Goal: Task Accomplishment & Management: Use online tool/utility

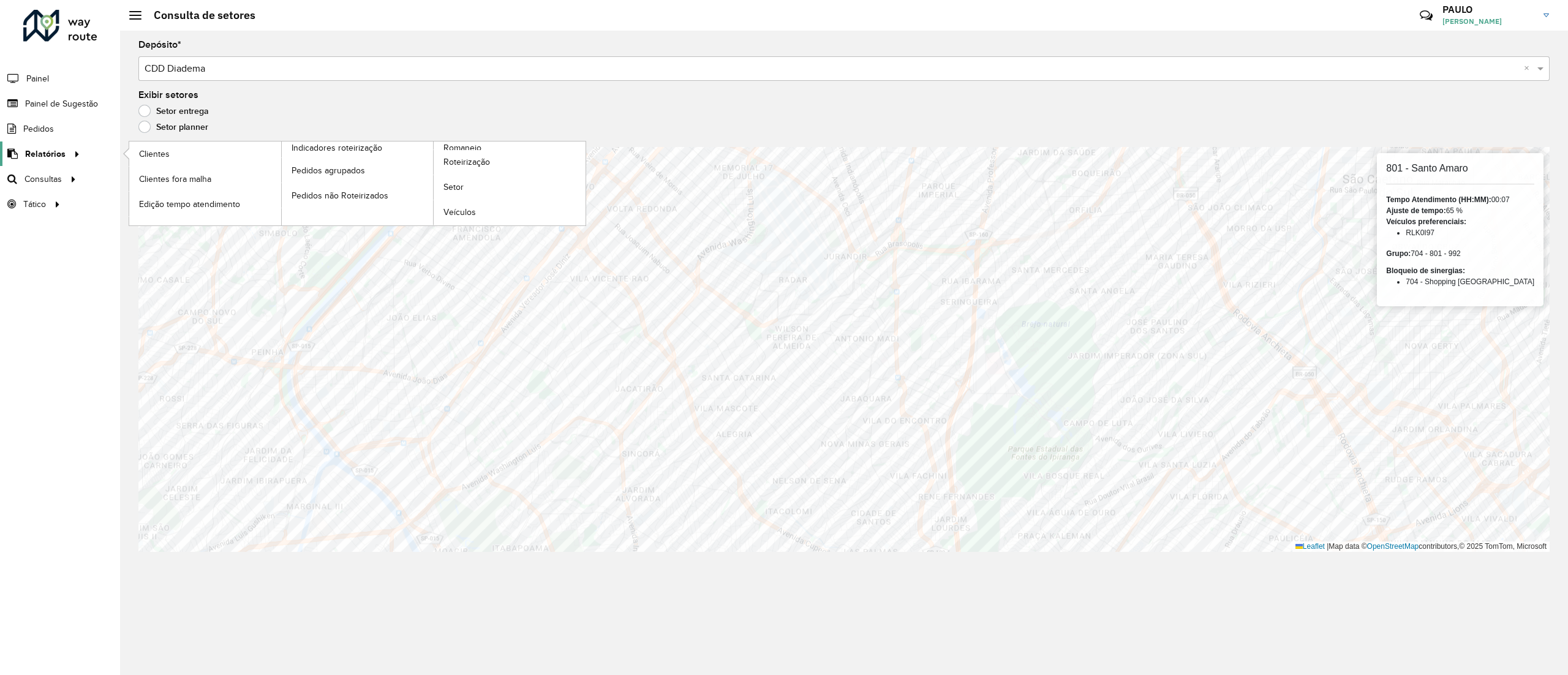
click at [66, 149] on div at bounding box center [74, 154] width 18 height 13
click at [461, 189] on span "Setor" at bounding box center [454, 187] width 21 height 13
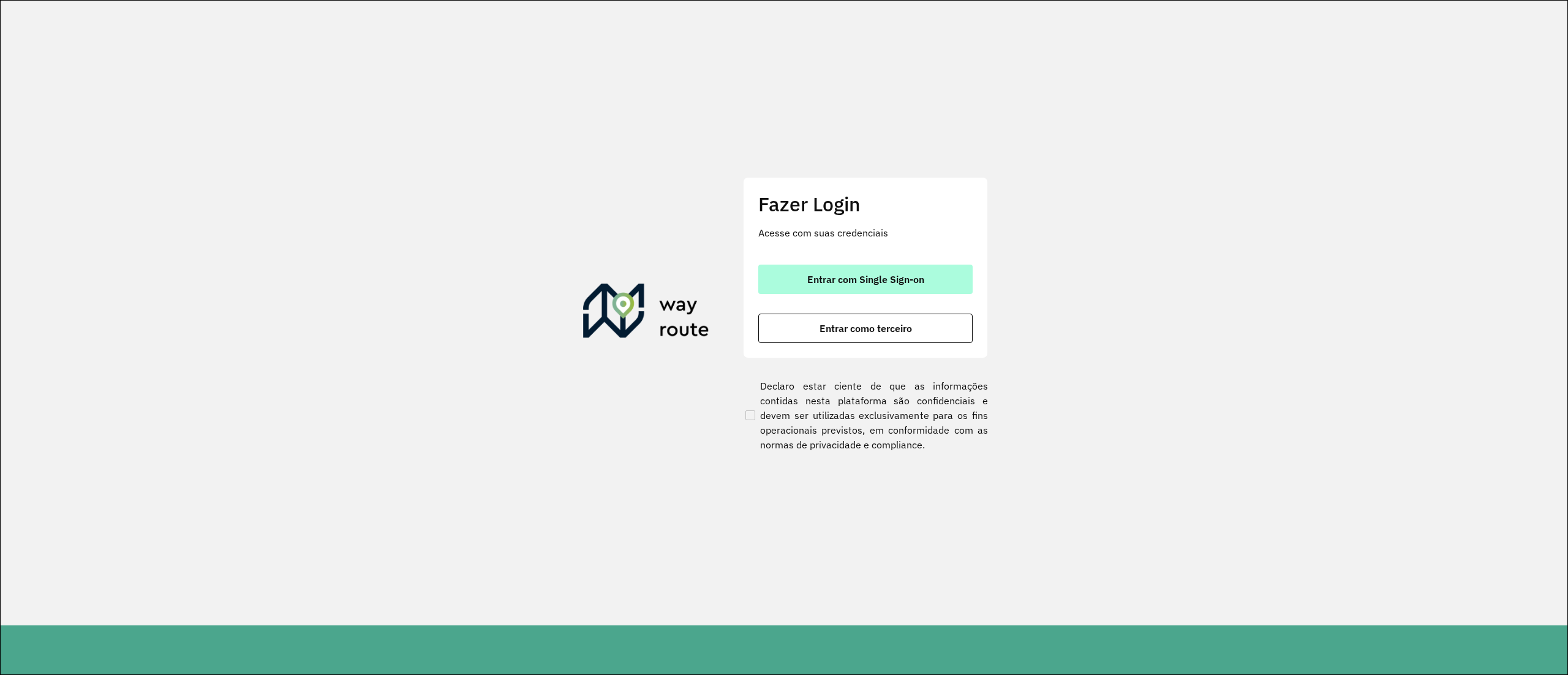
click at [933, 280] on button "Entrar com Single Sign-on" at bounding box center [866, 279] width 215 height 29
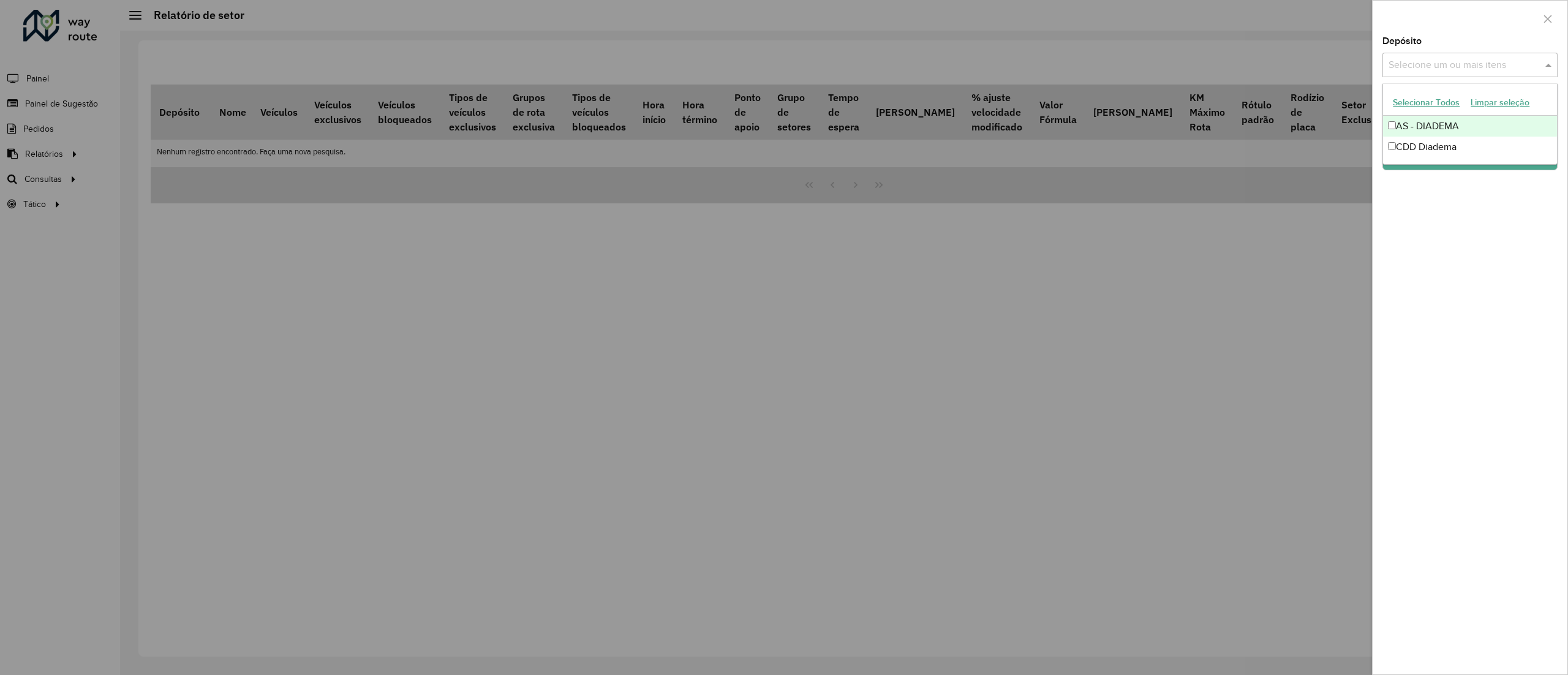
click at [1458, 66] on input "text" at bounding box center [1464, 65] width 157 height 15
click at [1429, 132] on div "AS - DIADEMA" at bounding box center [1468, 127] width 173 height 21
click at [1411, 143] on div "CDD Diadema" at bounding box center [1468, 147] width 173 height 21
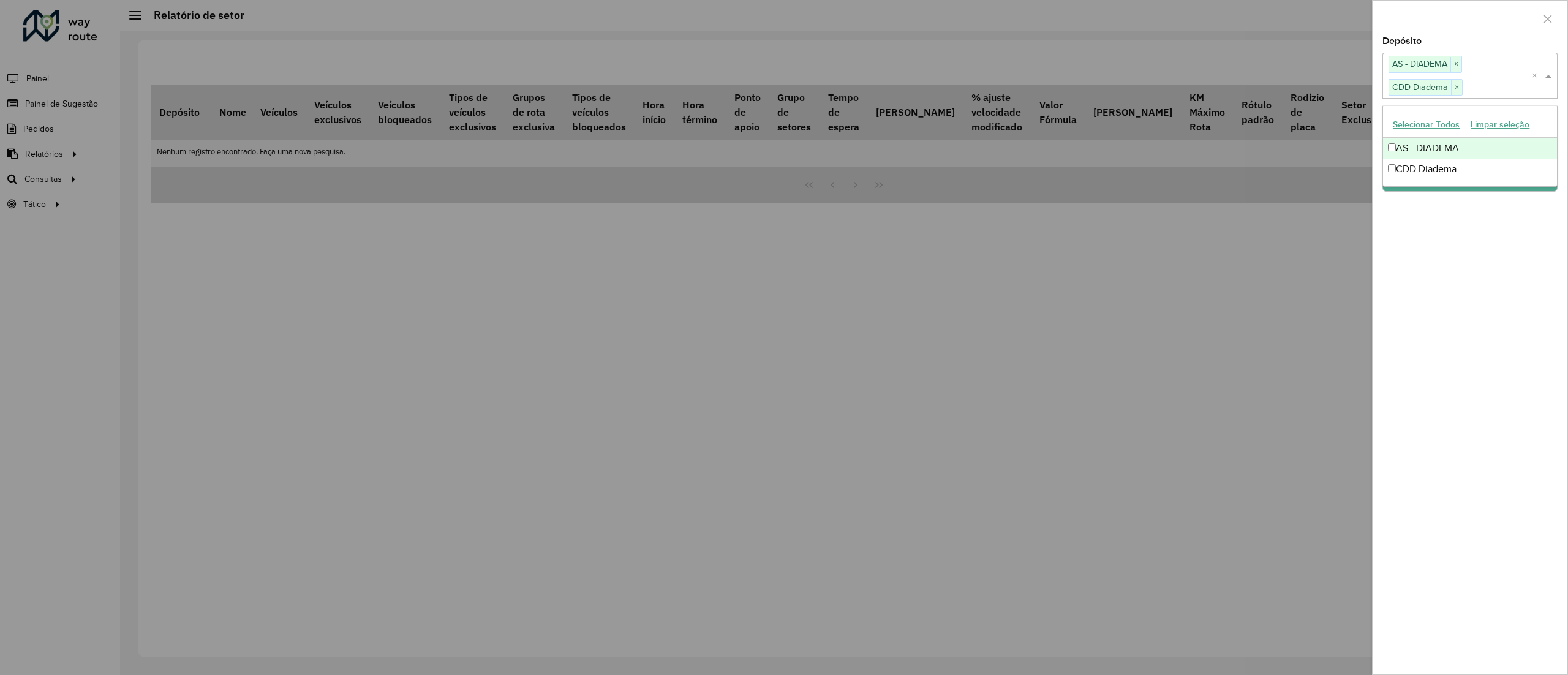
click at [1414, 149] on div "AS - DIADEMA" at bounding box center [1468, 148] width 173 height 21
click at [1464, 245] on div "Depósito Selecione um ou mais itens CDD Diadema × × Grupo de Depósito Selecione…" at bounding box center [1469, 355] width 194 height 637
click at [1441, 101] on div "Grupo de Depósito Selecione um ou mais itens" at bounding box center [1469, 107] width 175 height 41
click at [1454, 120] on input "text" at bounding box center [1464, 115] width 157 height 15
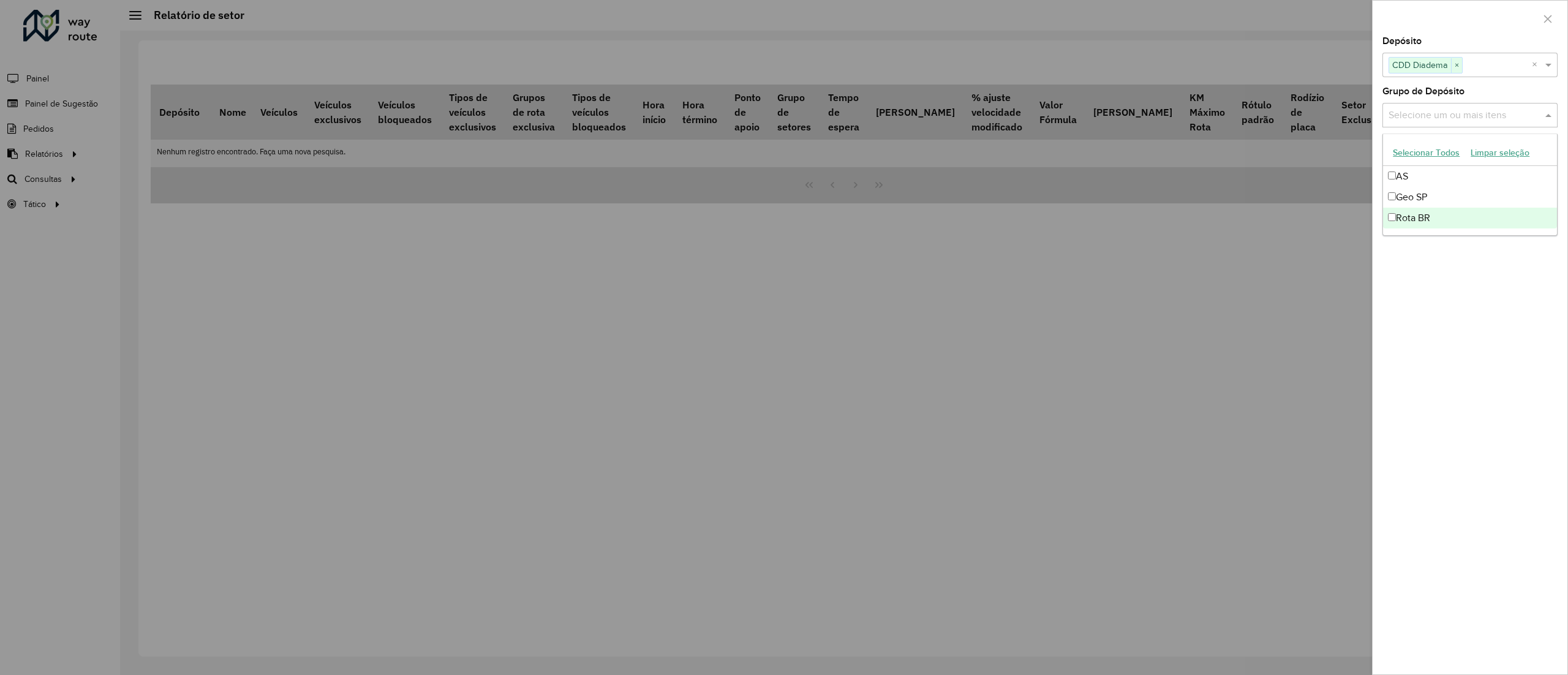
click at [1514, 274] on div "Depósito Selecione um ou mais itens CDD Diadema × × Grupo de Depósito Selecione…" at bounding box center [1469, 355] width 194 height 637
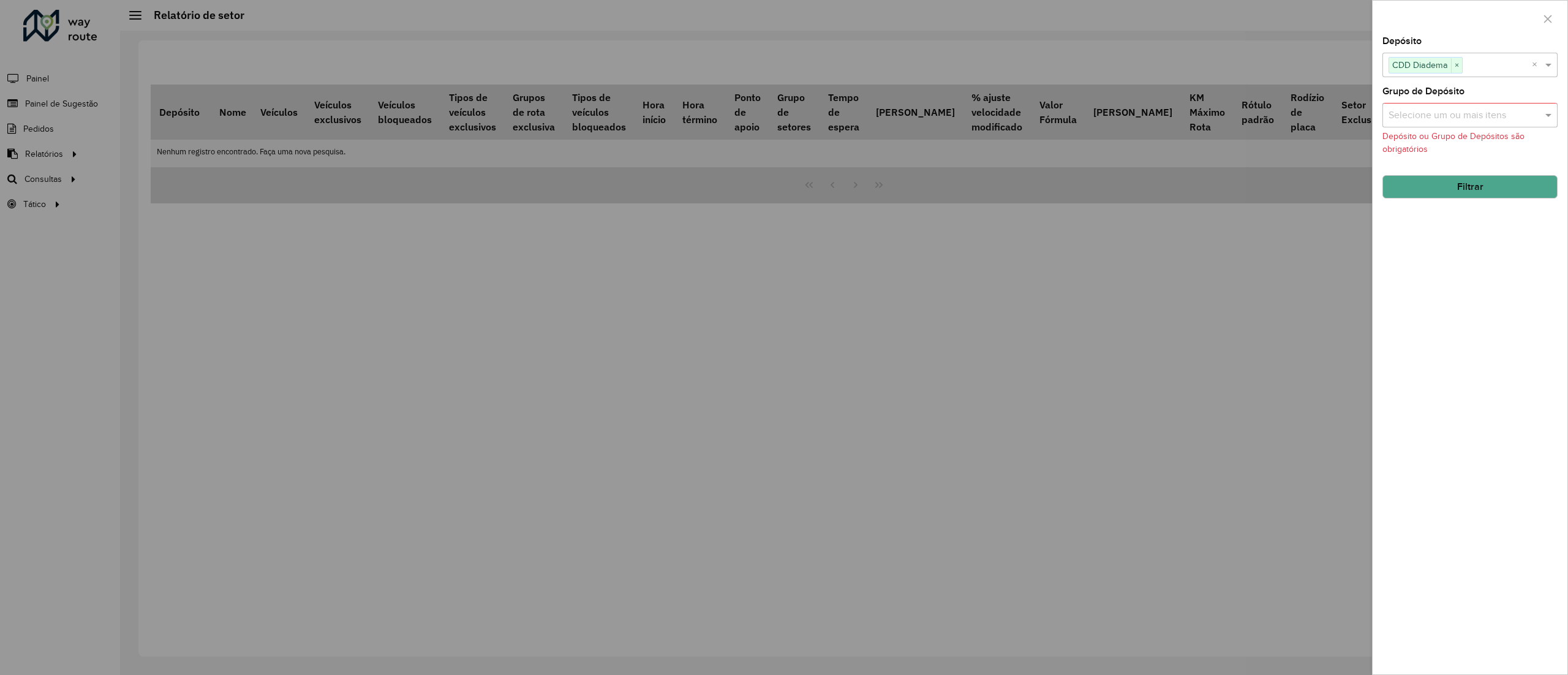
click at [1480, 186] on button "Filtrar" at bounding box center [1469, 187] width 175 height 23
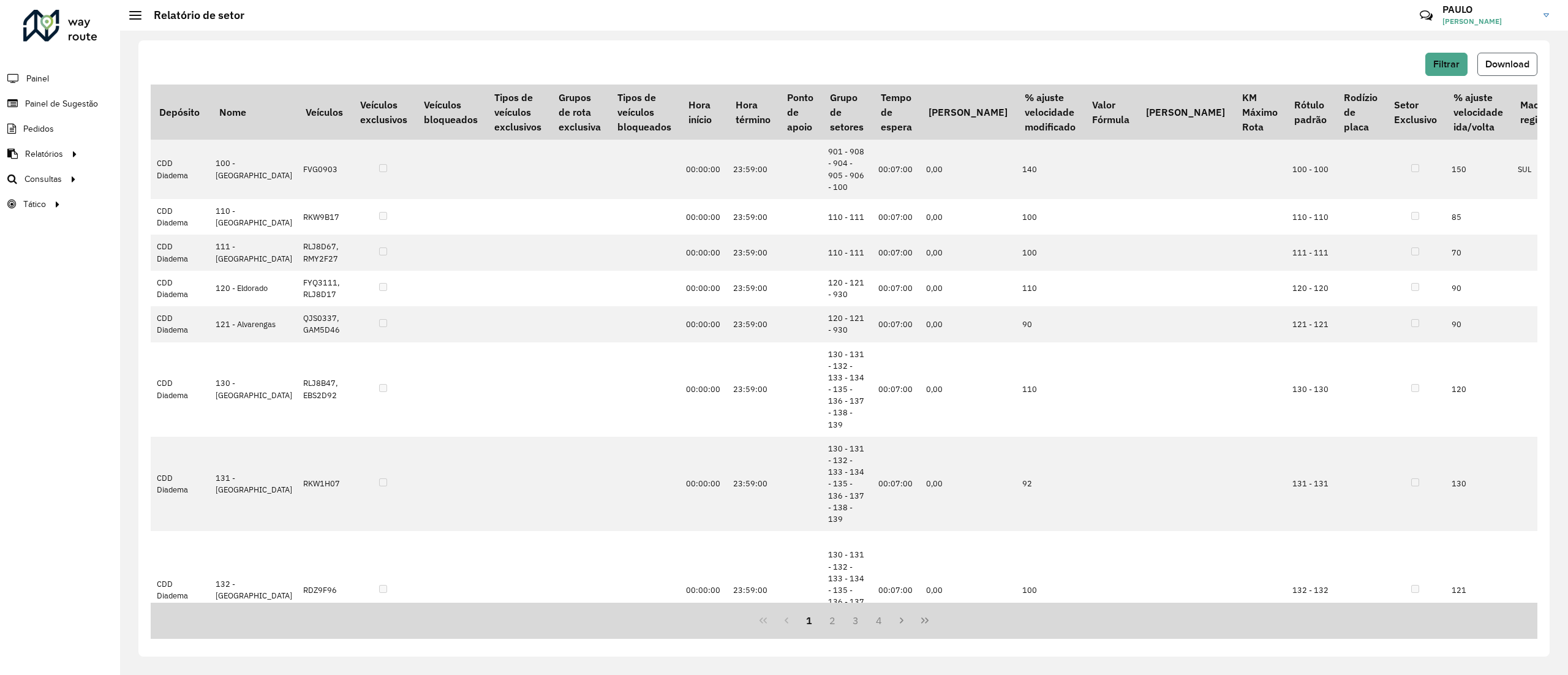
click at [1522, 55] on button "Download" at bounding box center [1507, 64] width 60 height 23
click at [74, 105] on span "Painel de Sugestão" at bounding box center [63, 103] width 76 height 13
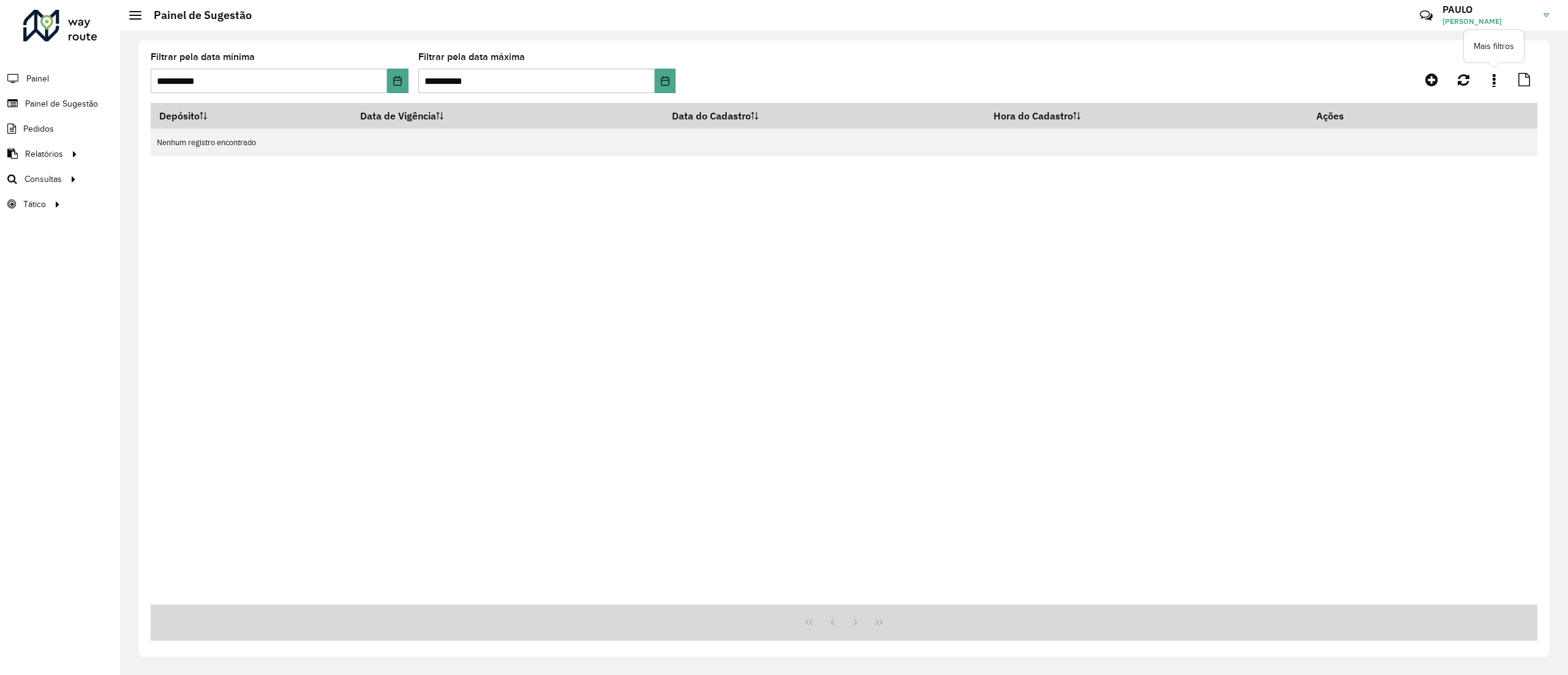
click at [1494, 79] on icon at bounding box center [1494, 79] width 3 height 14
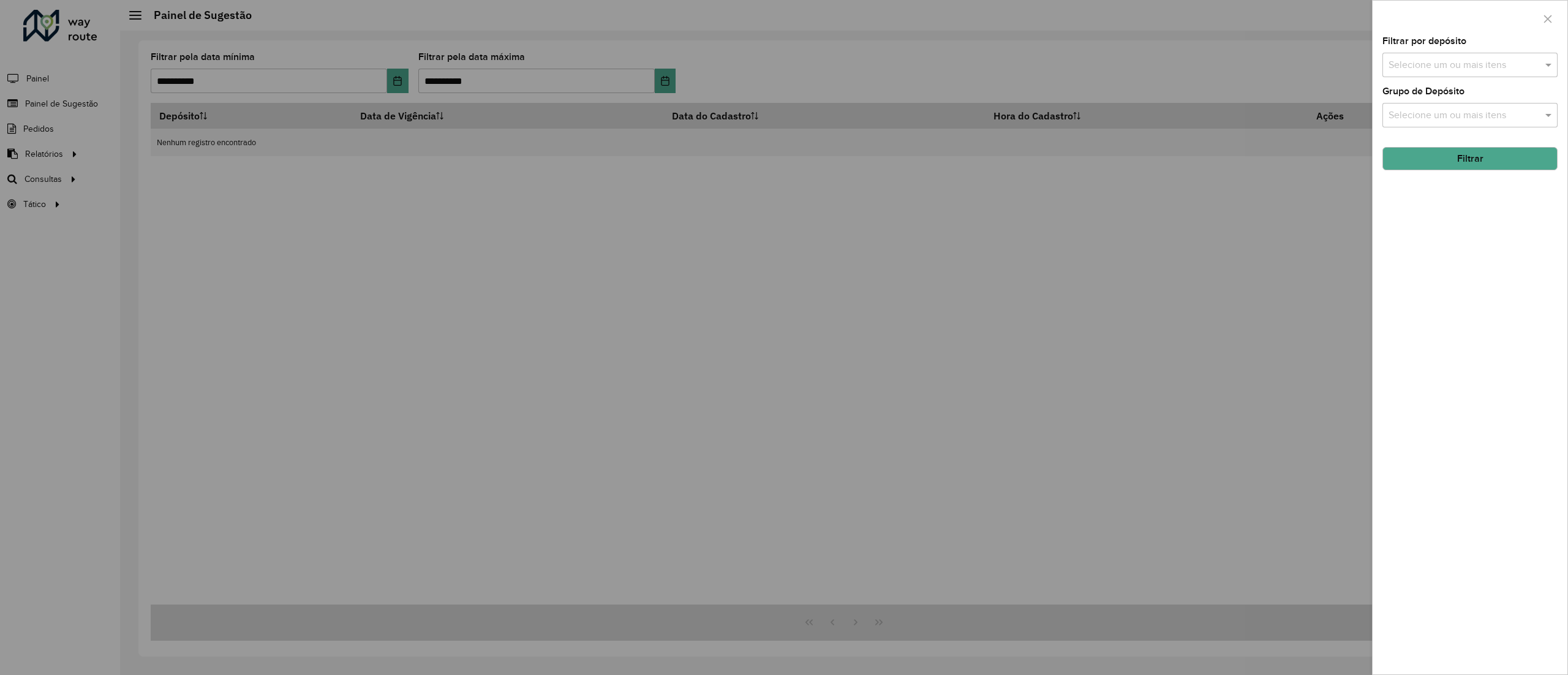
click at [1257, 73] on div at bounding box center [784, 338] width 1568 height 675
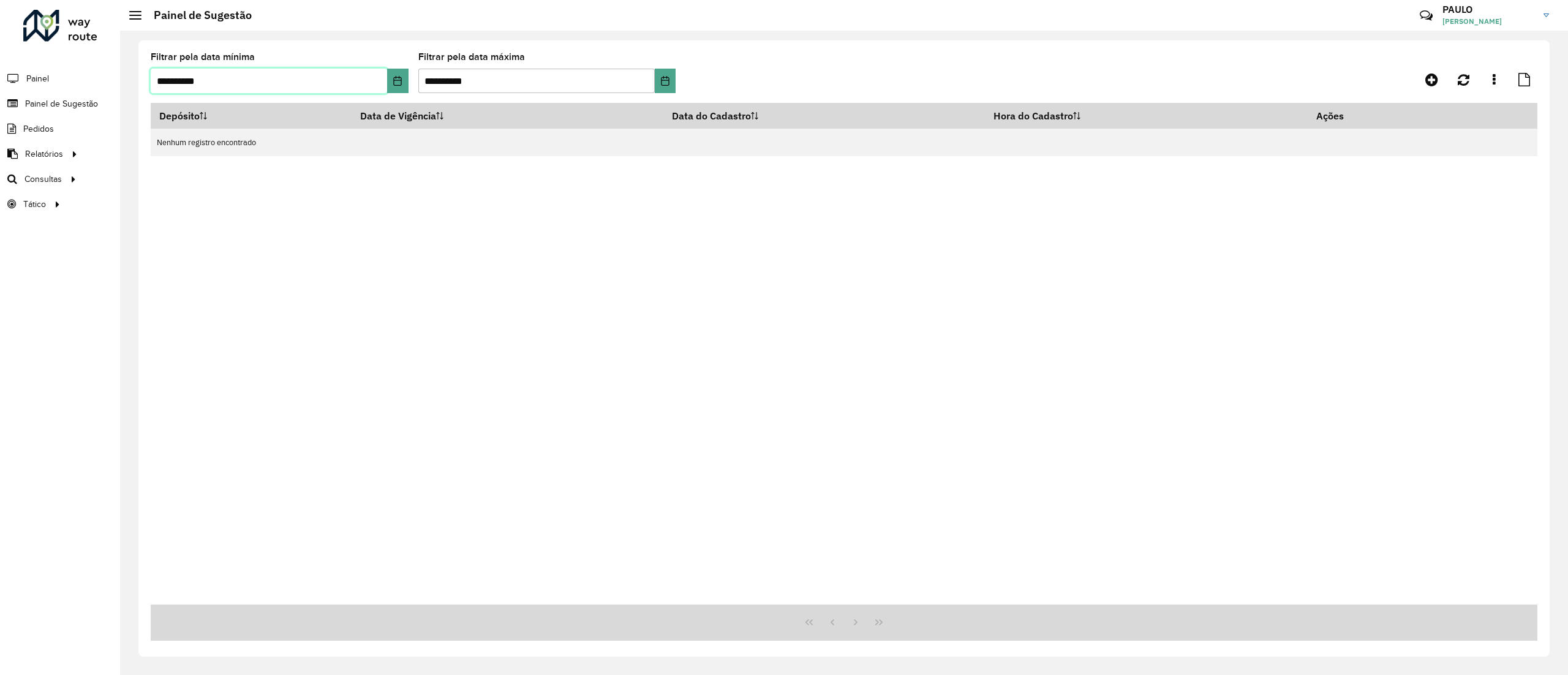
click at [379, 86] on input "**********" at bounding box center [269, 80] width 236 height 24
click at [398, 82] on icon "Choose Date" at bounding box center [398, 80] width 10 height 10
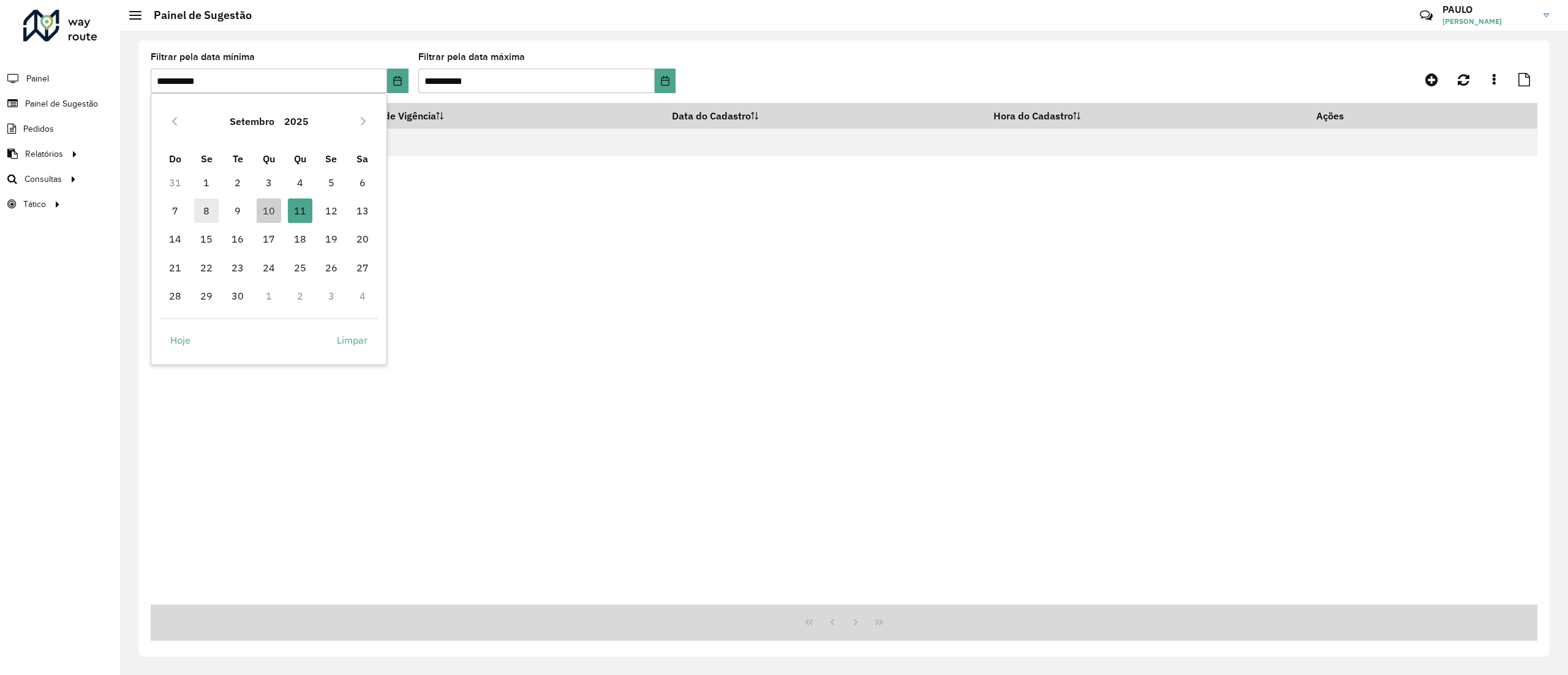
click at [204, 210] on span "8" at bounding box center [206, 210] width 24 height 24
type input "**********"
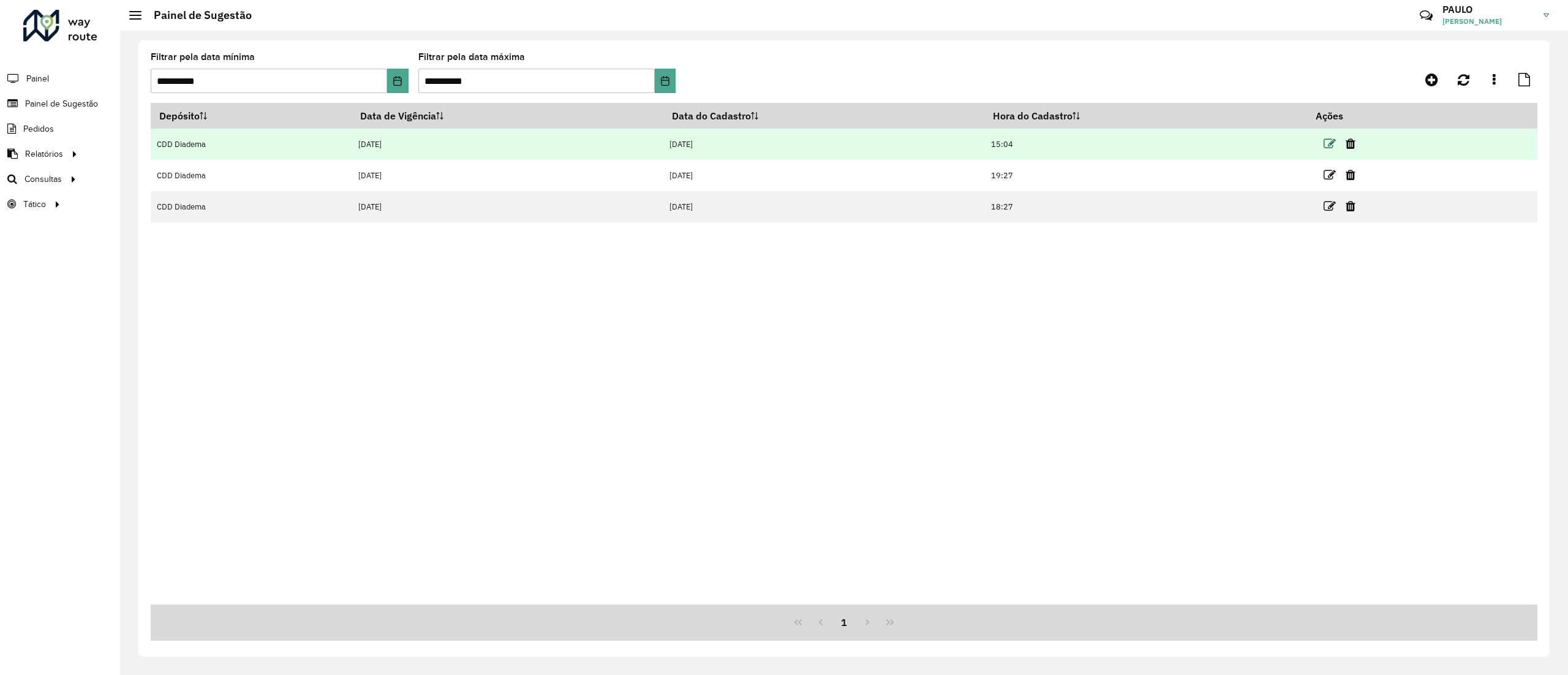
click at [1326, 141] on icon at bounding box center [1329, 143] width 13 height 13
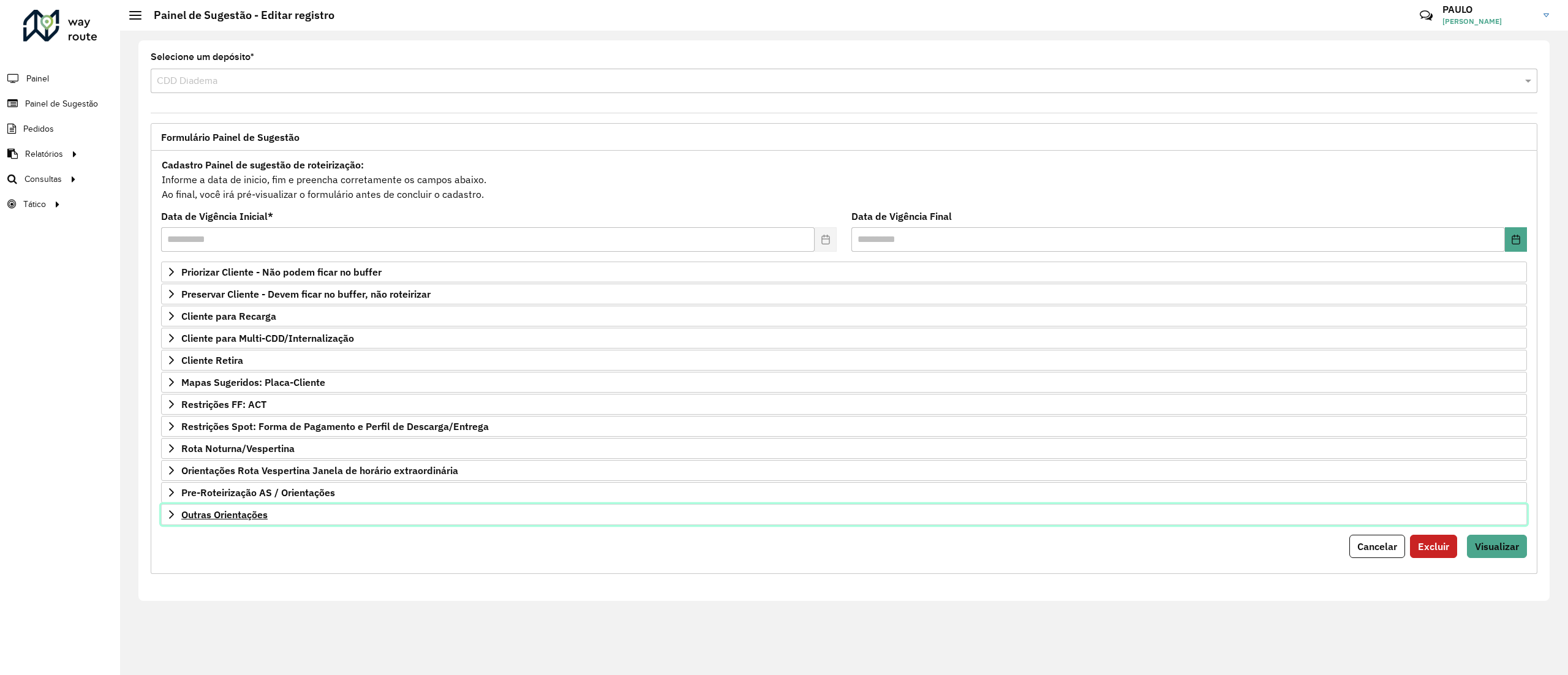
click at [178, 514] on link "Outras Orientações" at bounding box center [843, 514] width 1366 height 21
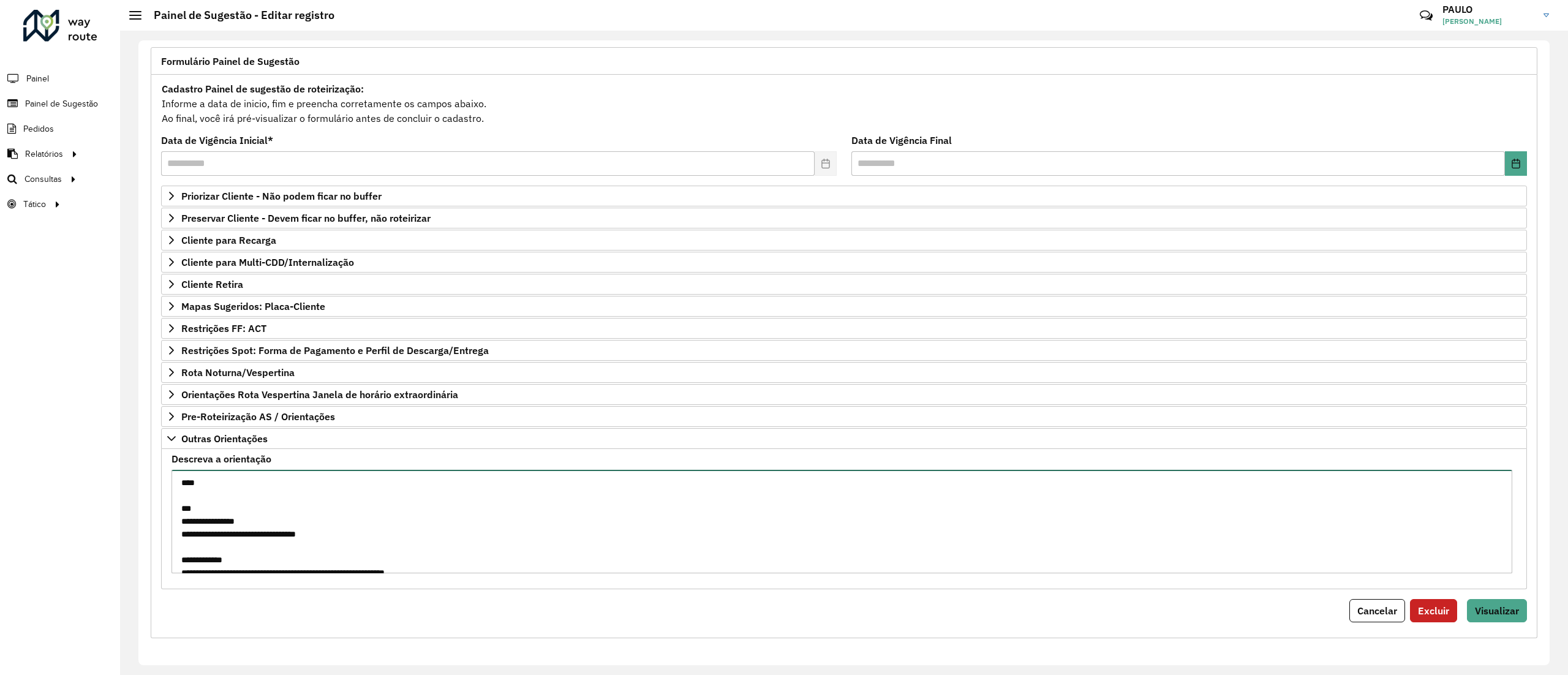
click at [246, 549] on textarea "Descreva a orientação" at bounding box center [842, 521] width 1341 height 103
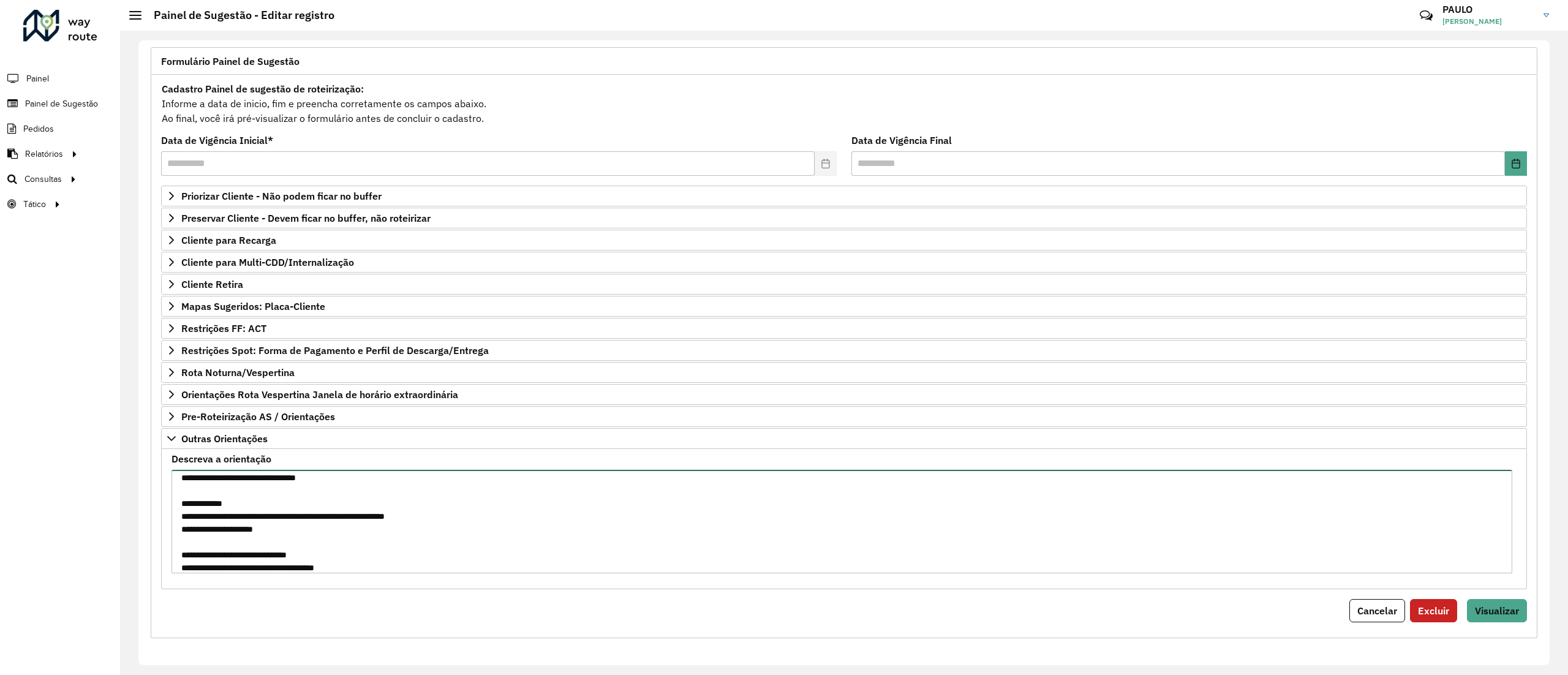
drag, startPoint x: 182, startPoint y: 510, endPoint x: 300, endPoint y: 521, distance: 118.5
click at [284, 525] on textarea "Descreva a orientação" at bounding box center [842, 521] width 1341 height 103
